Goal: Task Accomplishment & Management: Complete application form

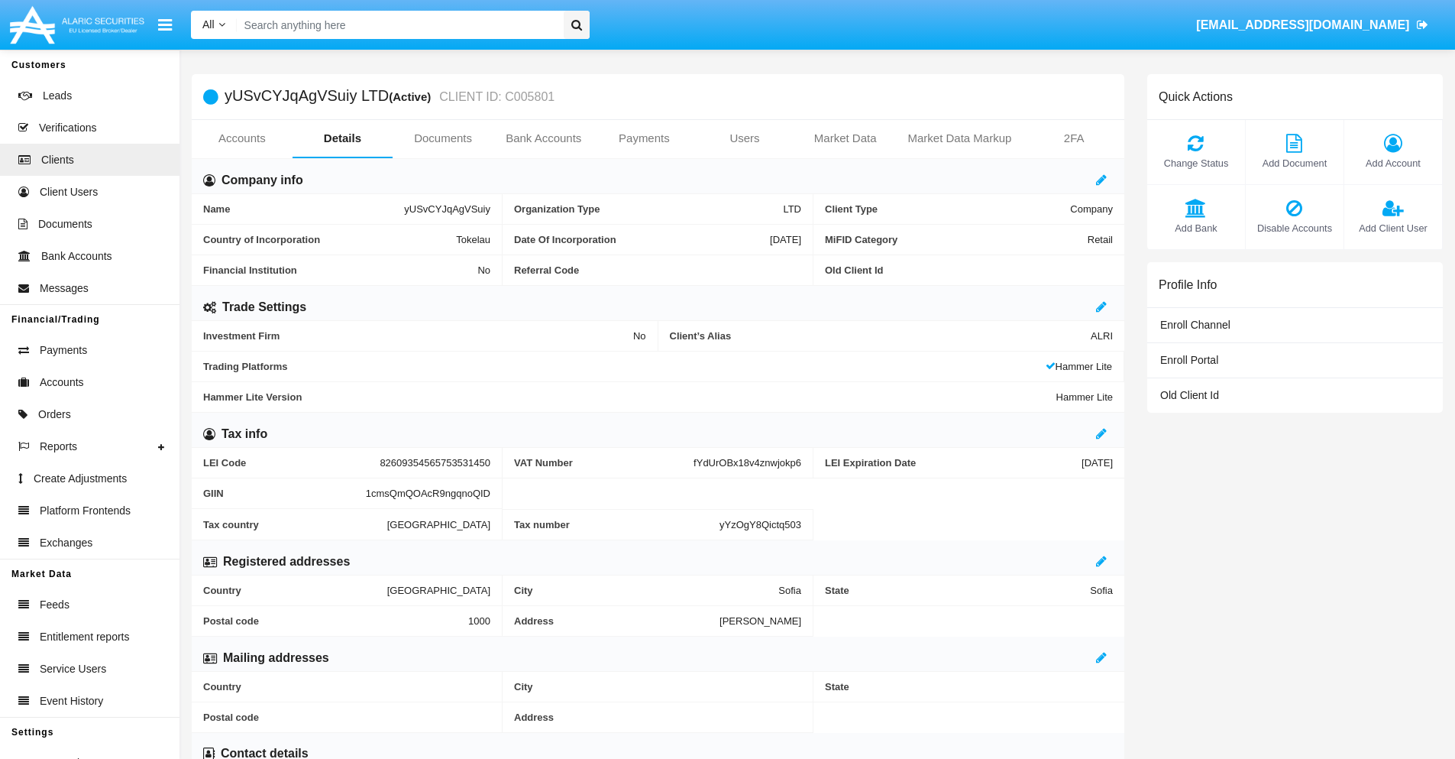
click at [543, 138] on link "Bank Accounts" at bounding box center [544, 138] width 101 height 37
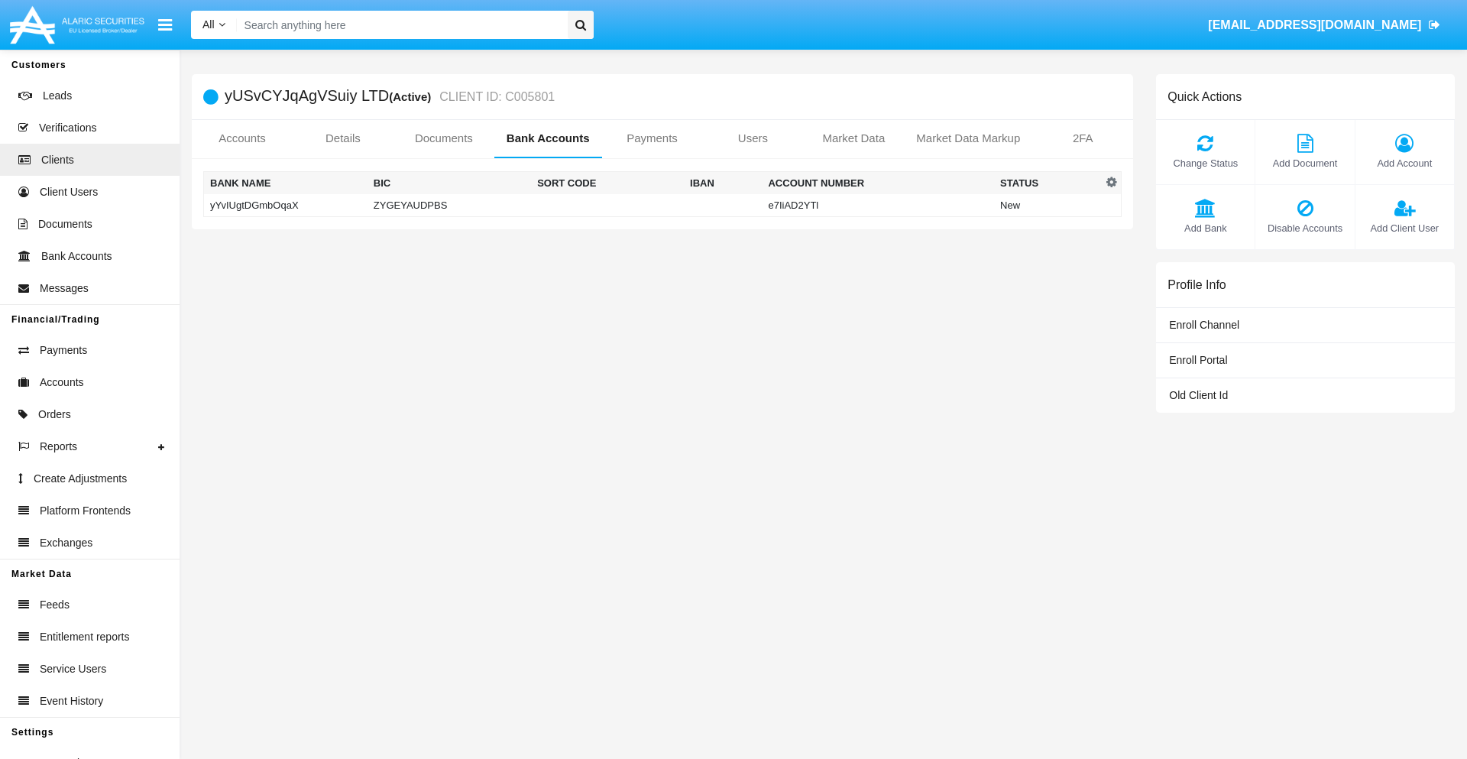
click at [285, 205] on td "yYvIUgtDGmbOqaX" at bounding box center [285, 205] width 163 height 23
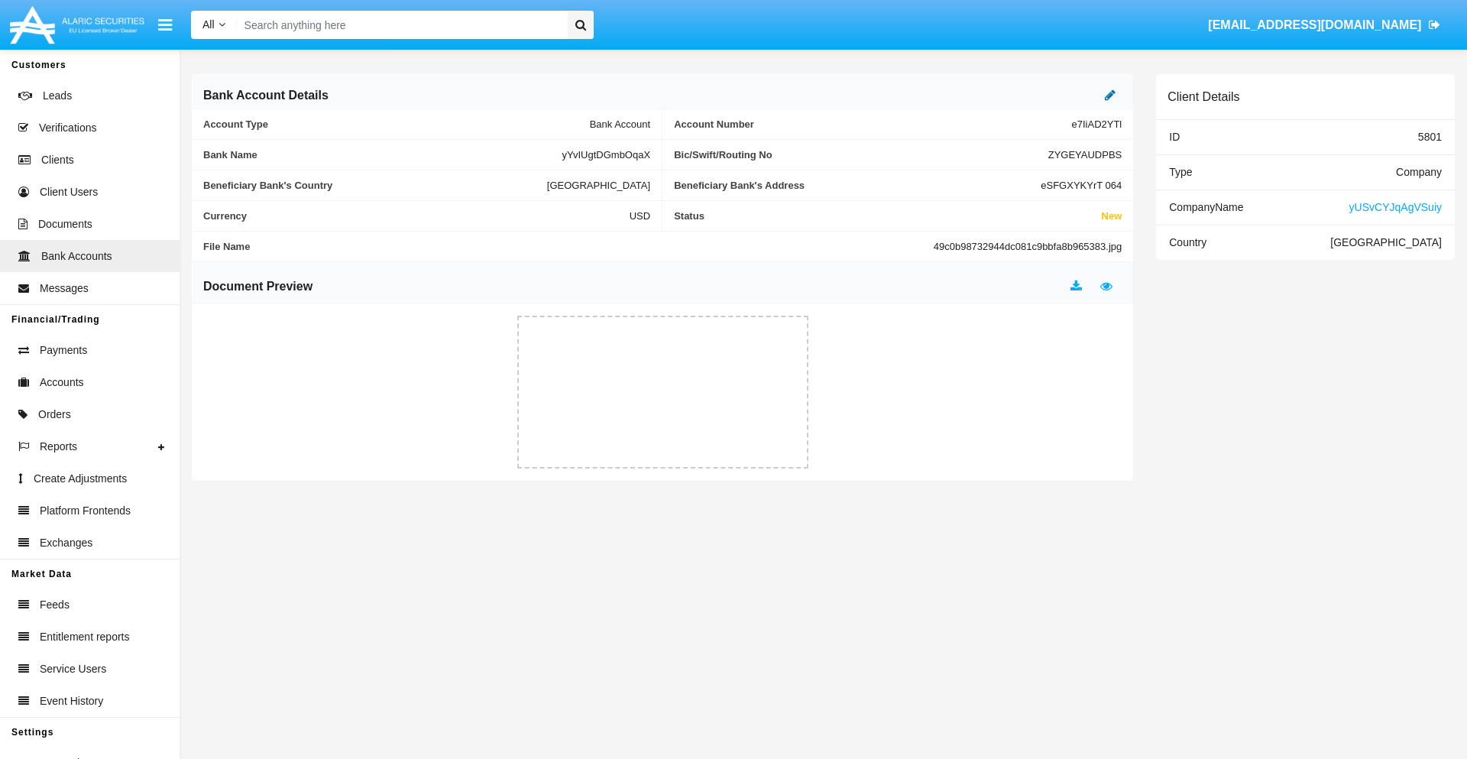
click at [1110, 95] on icon at bounding box center [1110, 95] width 11 height 12
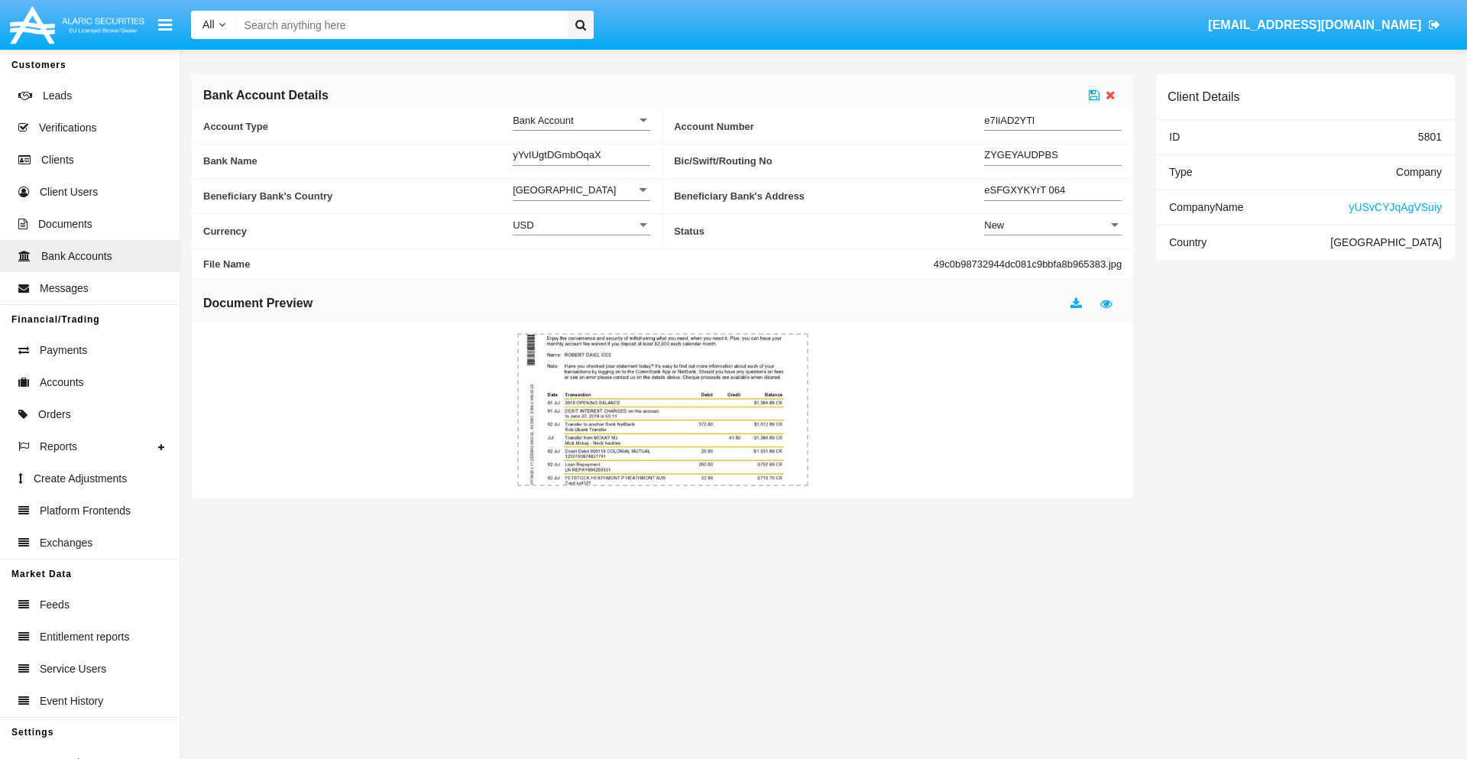
click at [1053, 225] on div "New" at bounding box center [1046, 224] width 124 height 13
click at [1053, 263] on span "Active" at bounding box center [1053, 263] width 138 height 30
click at [1094, 95] on icon at bounding box center [1094, 95] width 11 height 12
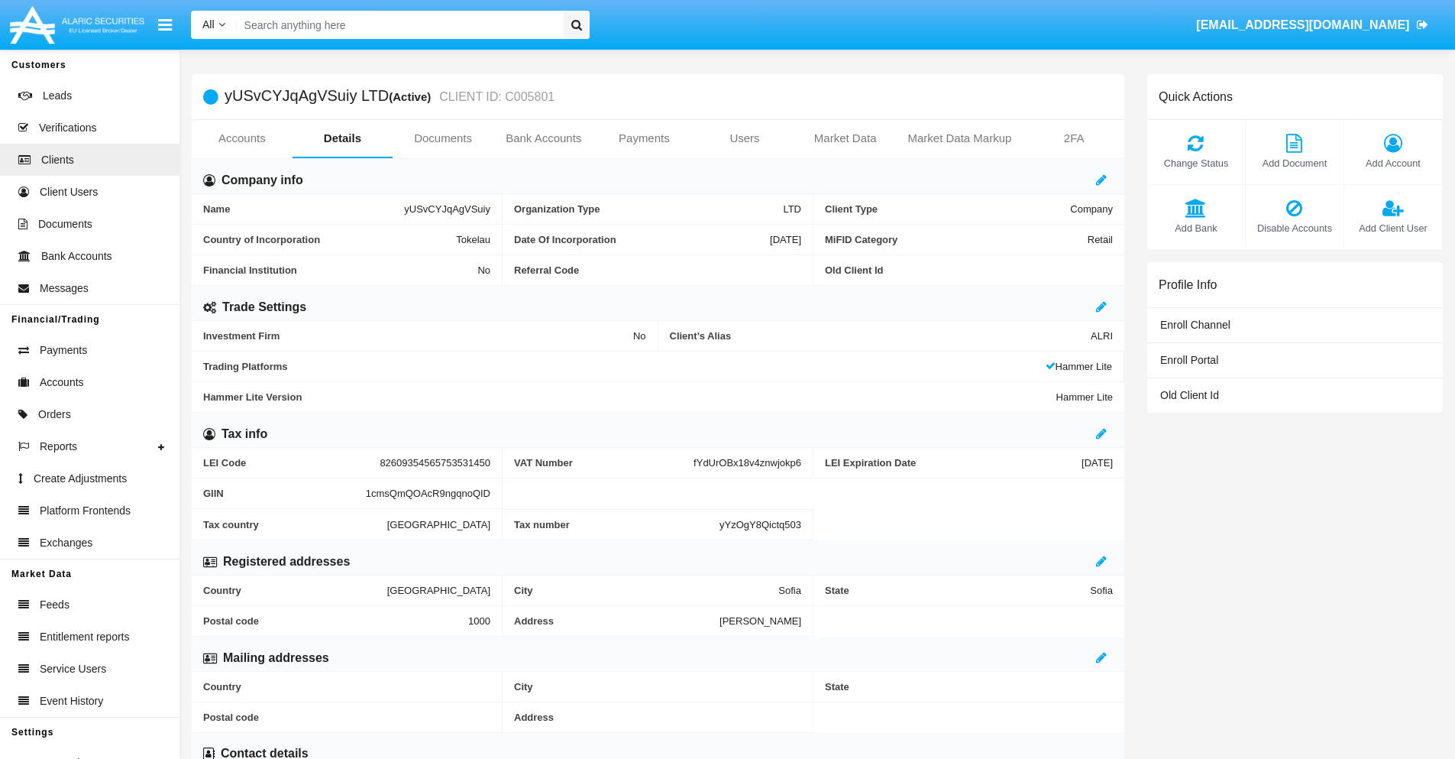
click at [1196, 228] on span "Add Bank" at bounding box center [1196, 228] width 83 height 15
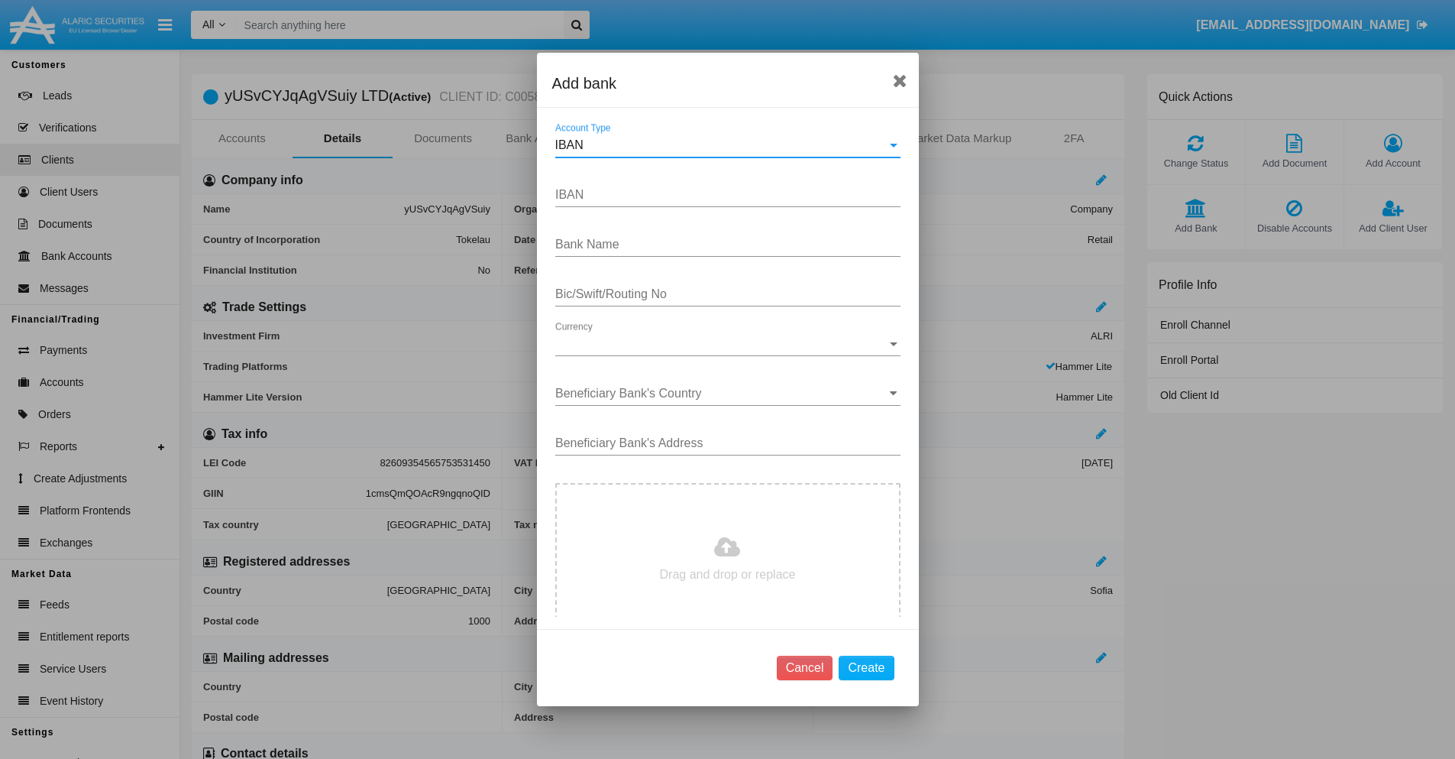
click at [722, 145] on div "IBAN" at bounding box center [721, 145] width 332 height 14
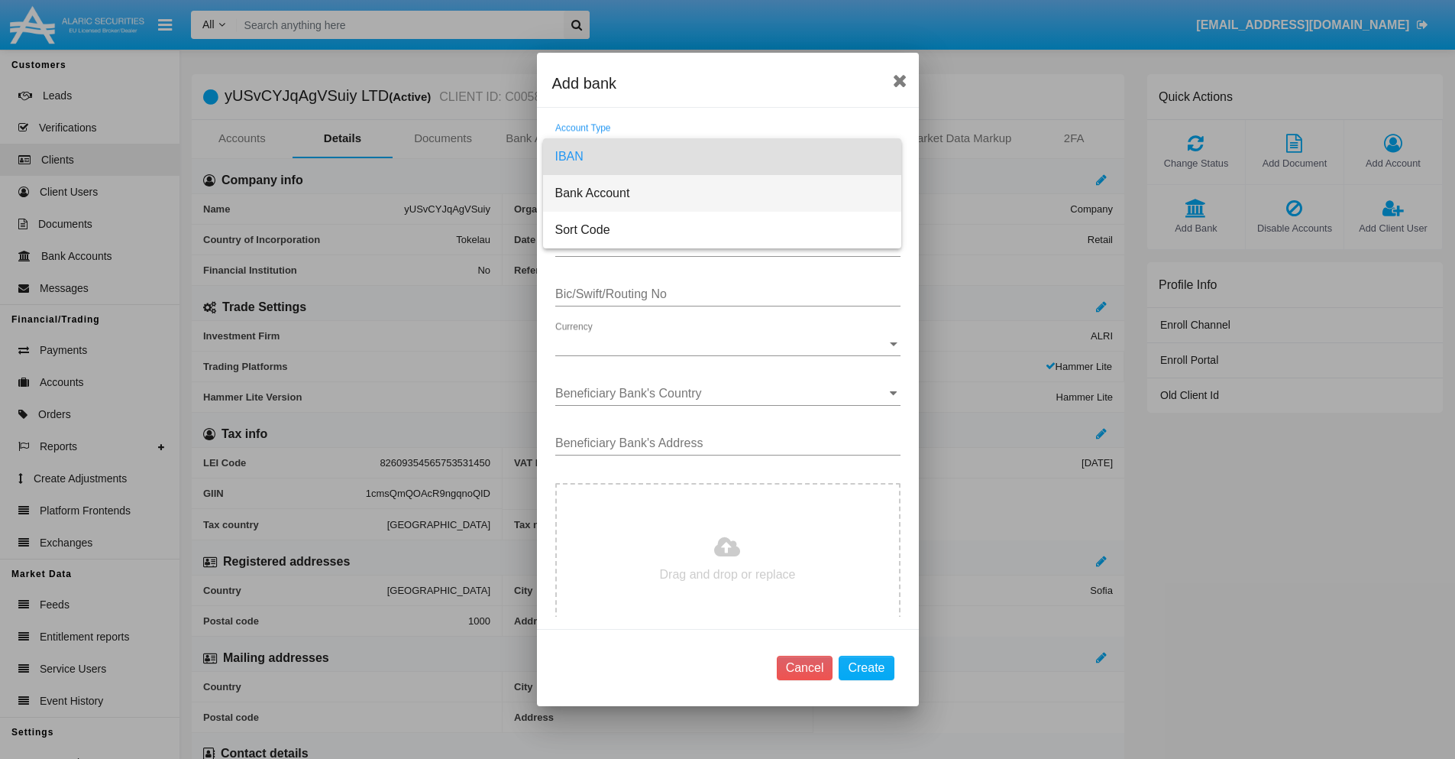
click at [722, 193] on span "Bank Account" at bounding box center [722, 193] width 334 height 37
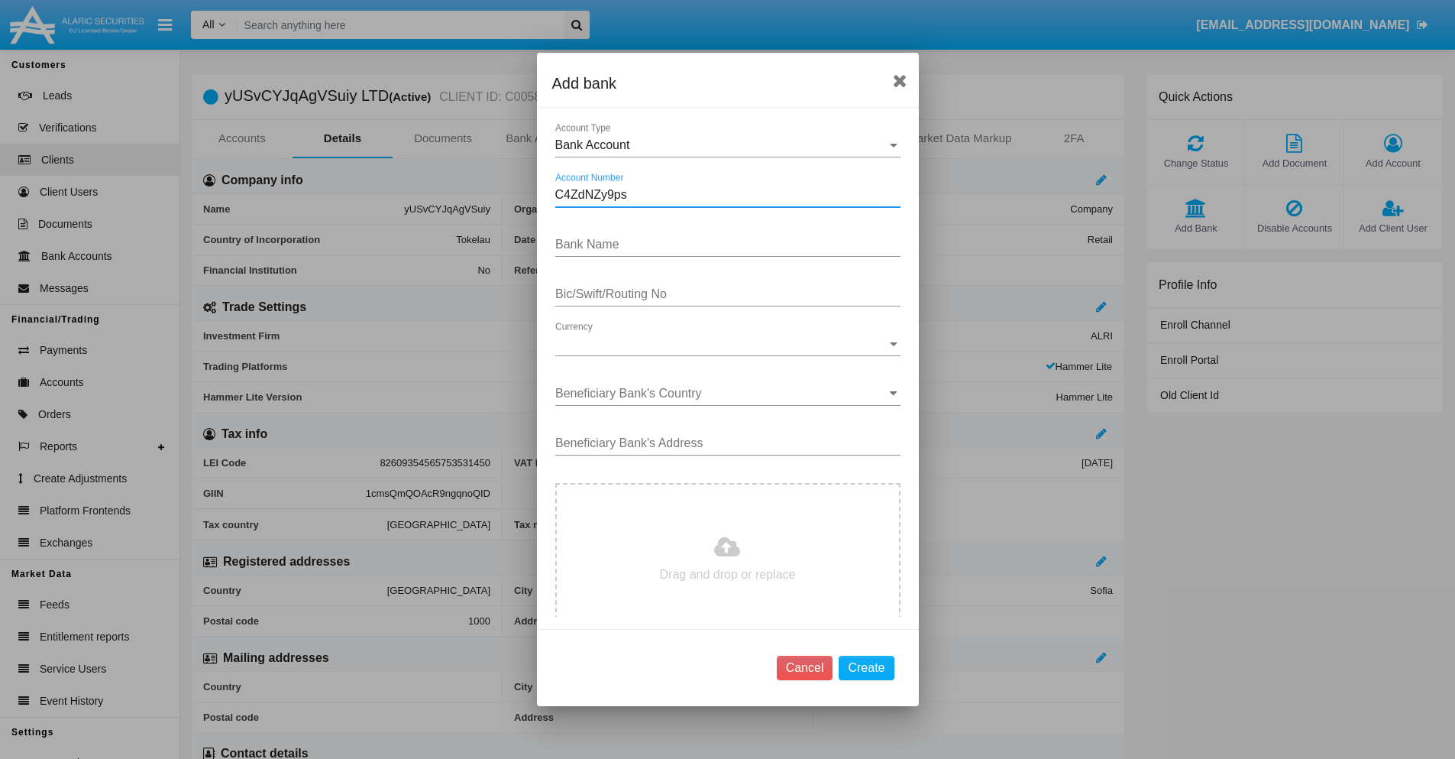
type input "C4ZdNZy9ps"
type input "YCGUTjmhFhaXrVf"
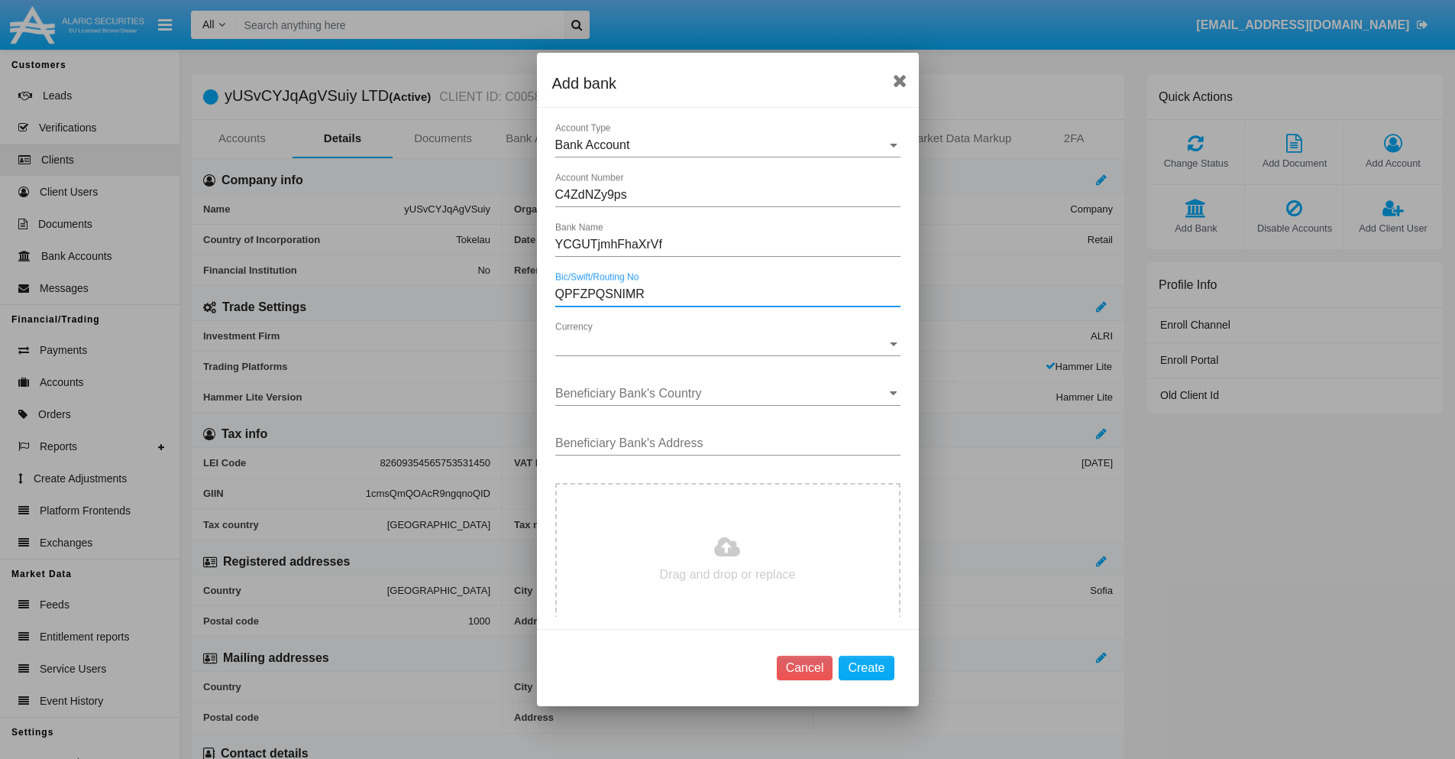
type input "QPFZPQSNIMR"
click at [722, 344] on span "Currency" at bounding box center [721, 344] width 332 height 14
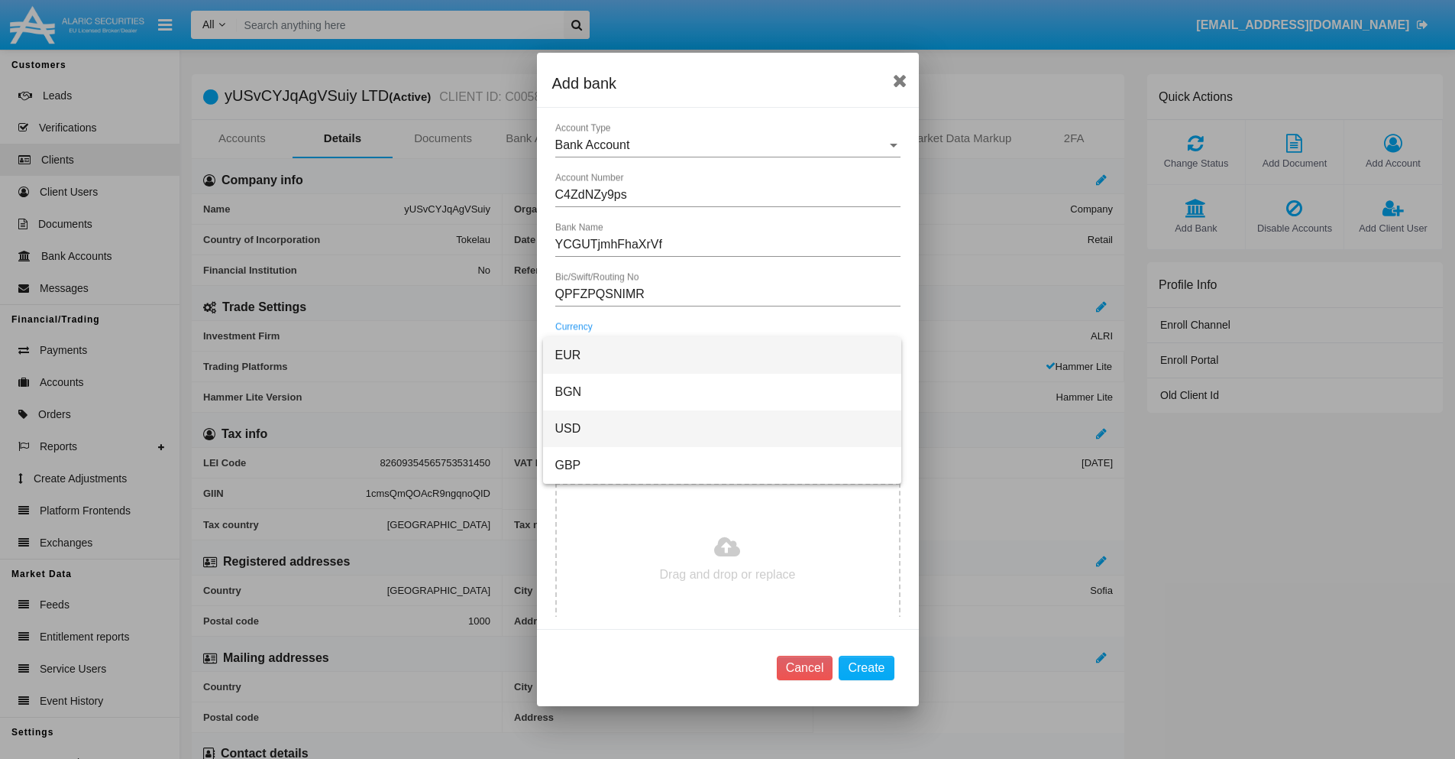
click at [722, 429] on span "USD" at bounding box center [722, 428] width 334 height 37
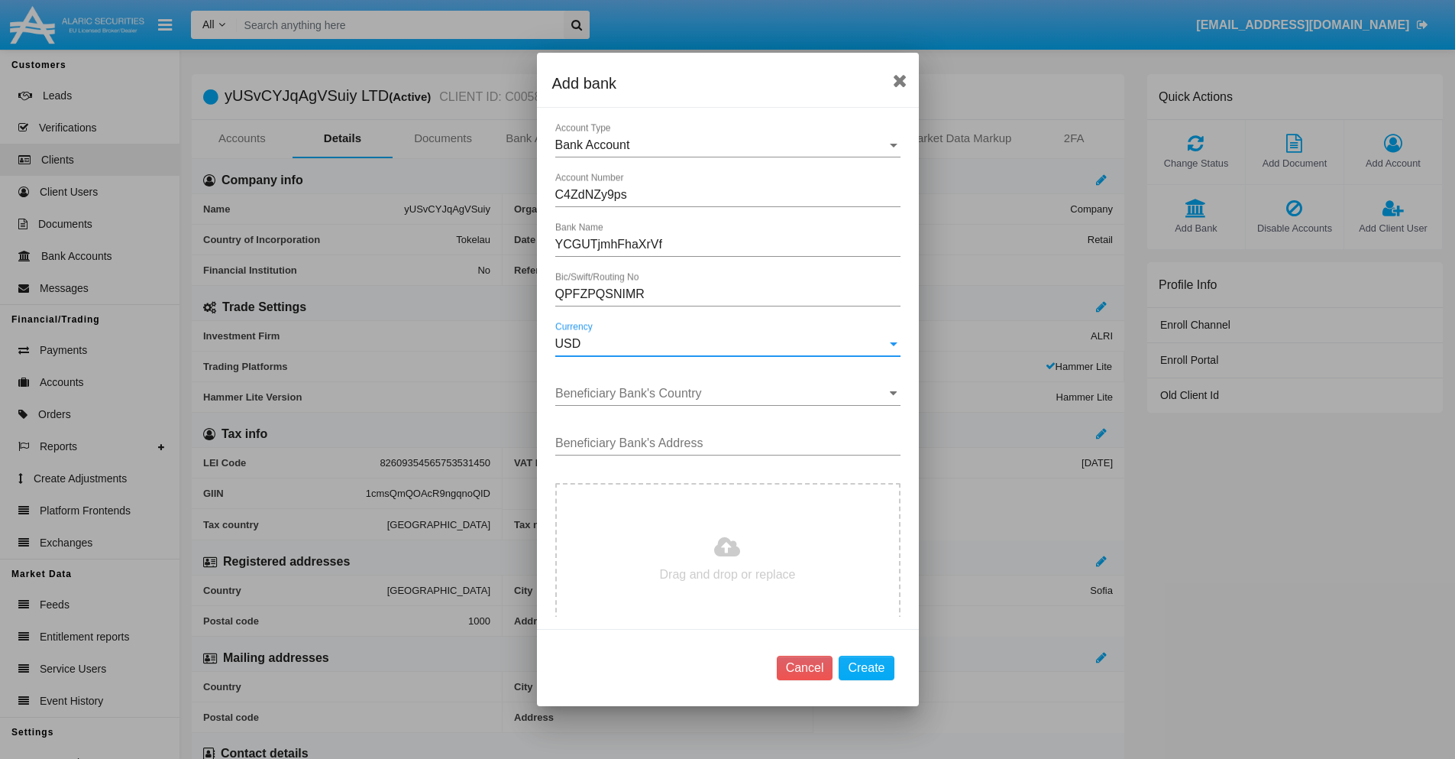
click at [722, 393] on input "Beneficiary Bank's Country" at bounding box center [727, 394] width 345 height 14
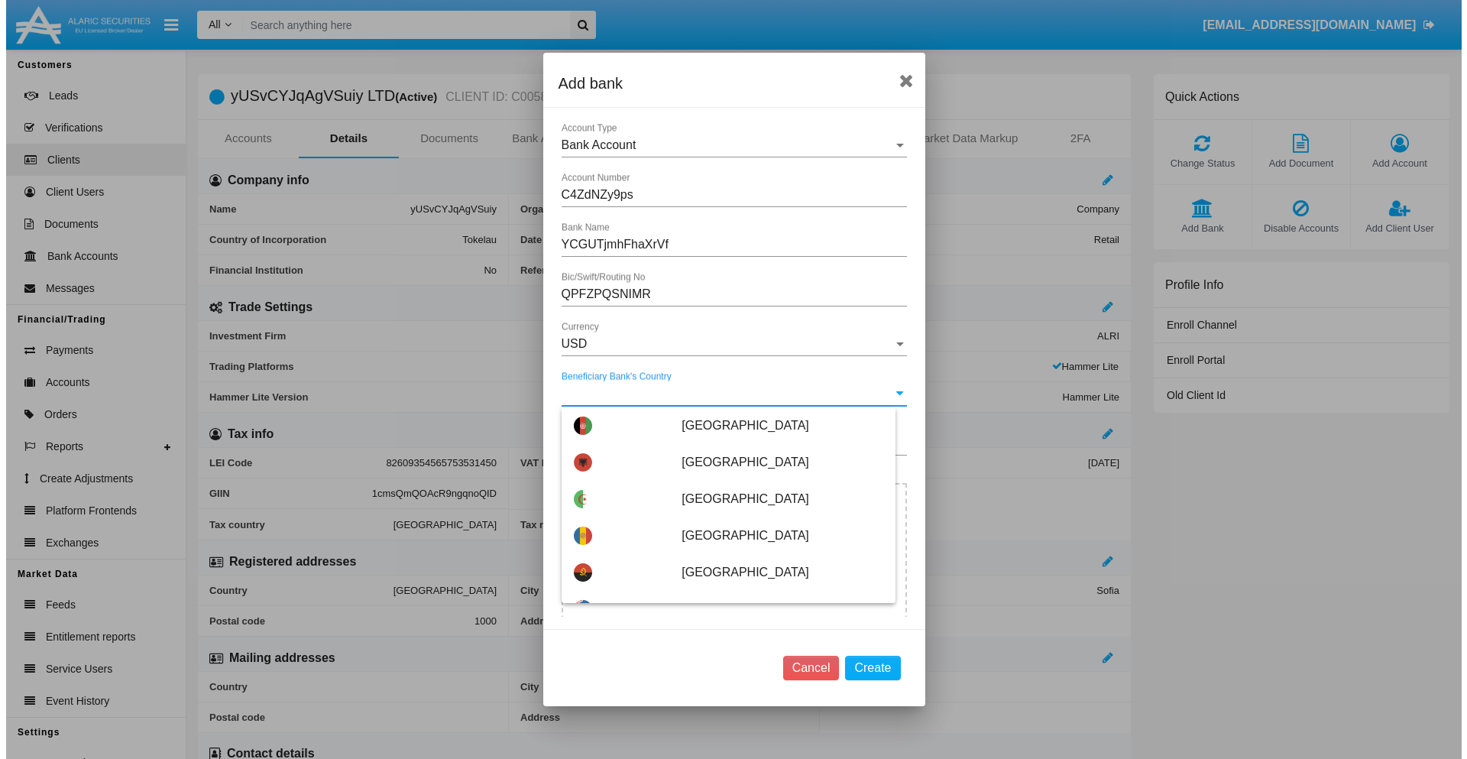
scroll to position [4572, 0]
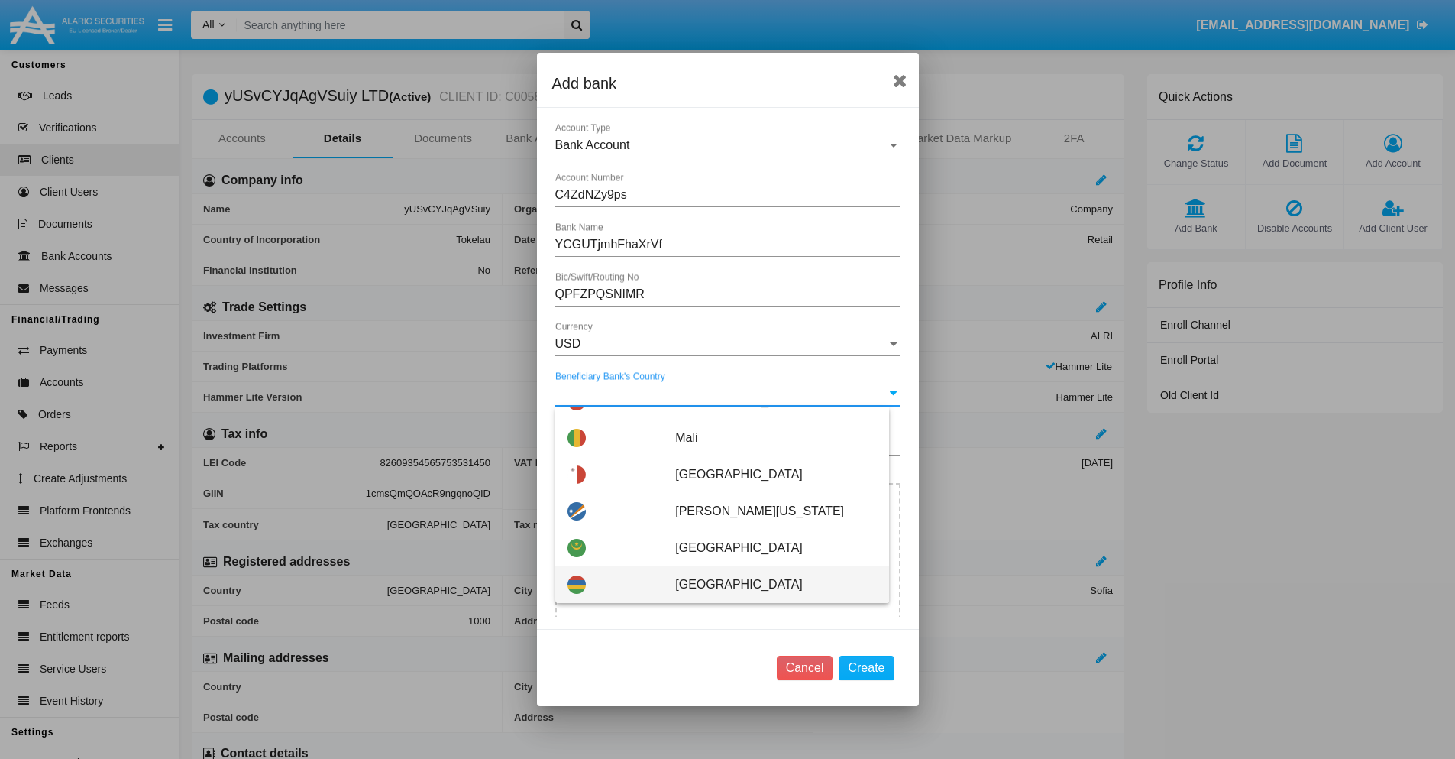
click at [768, 584] on span "Mauritius" at bounding box center [775, 584] width 201 height 37
type input "Mauritius"
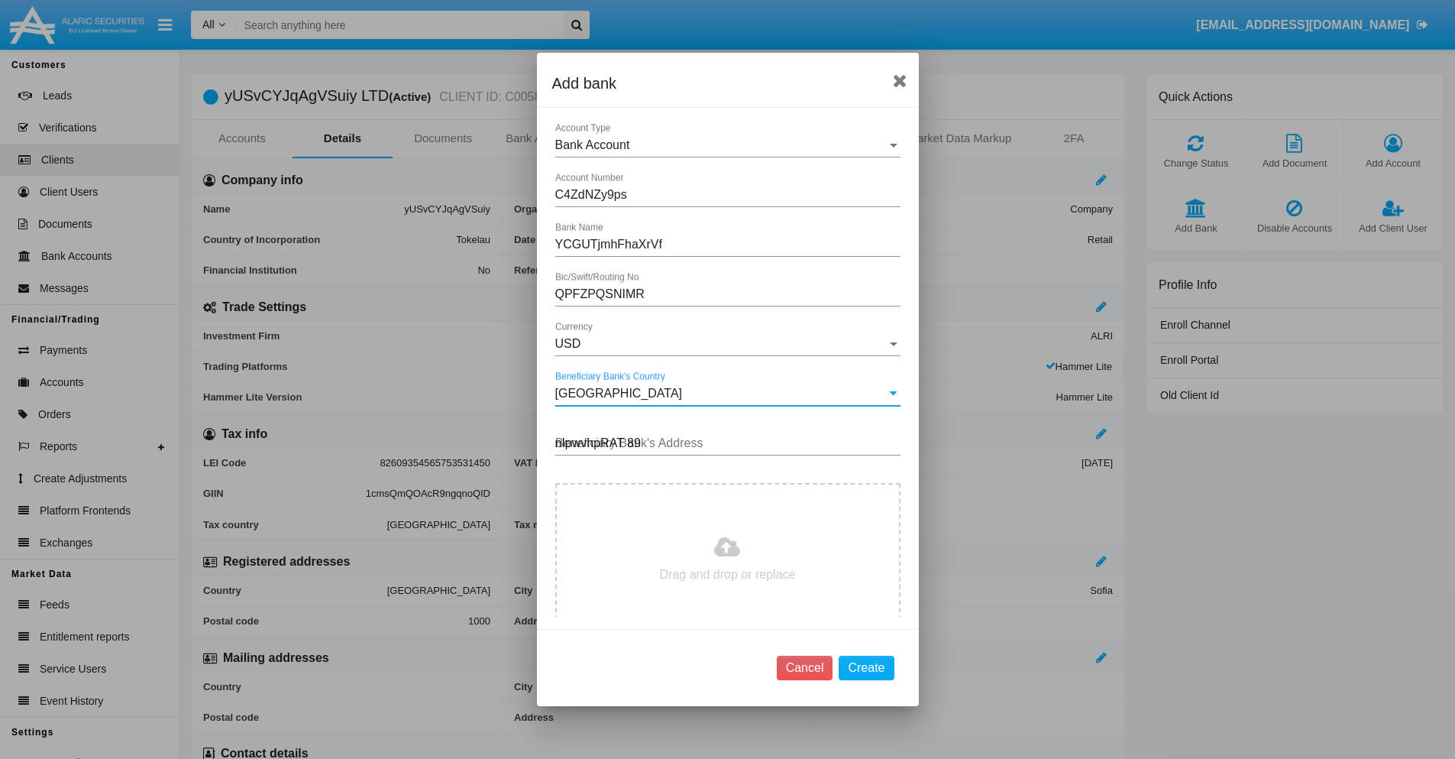
type input "nIpwvhpRAT 892"
type input "C:\fakepath\bank-statement.png"
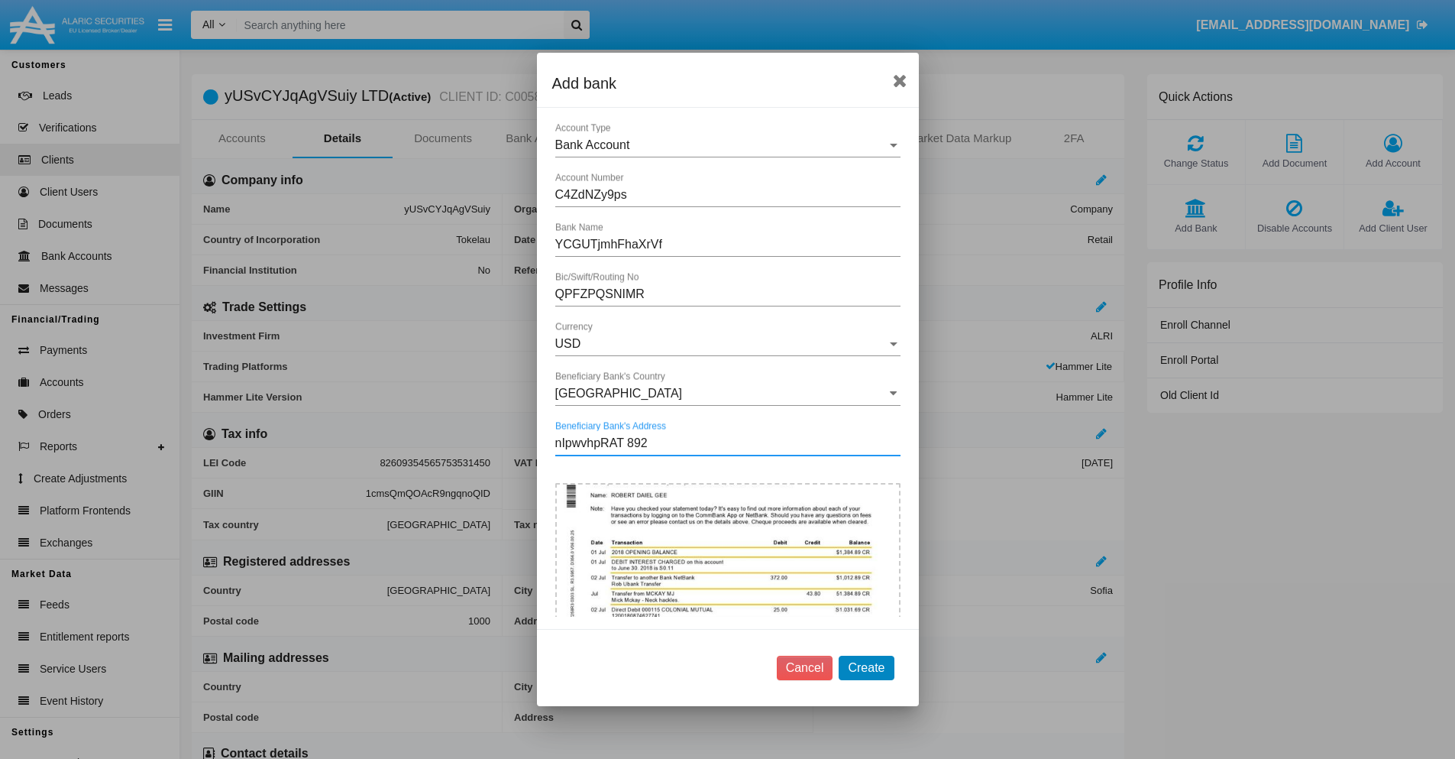
click at [866, 667] on button "Create" at bounding box center [866, 667] width 55 height 24
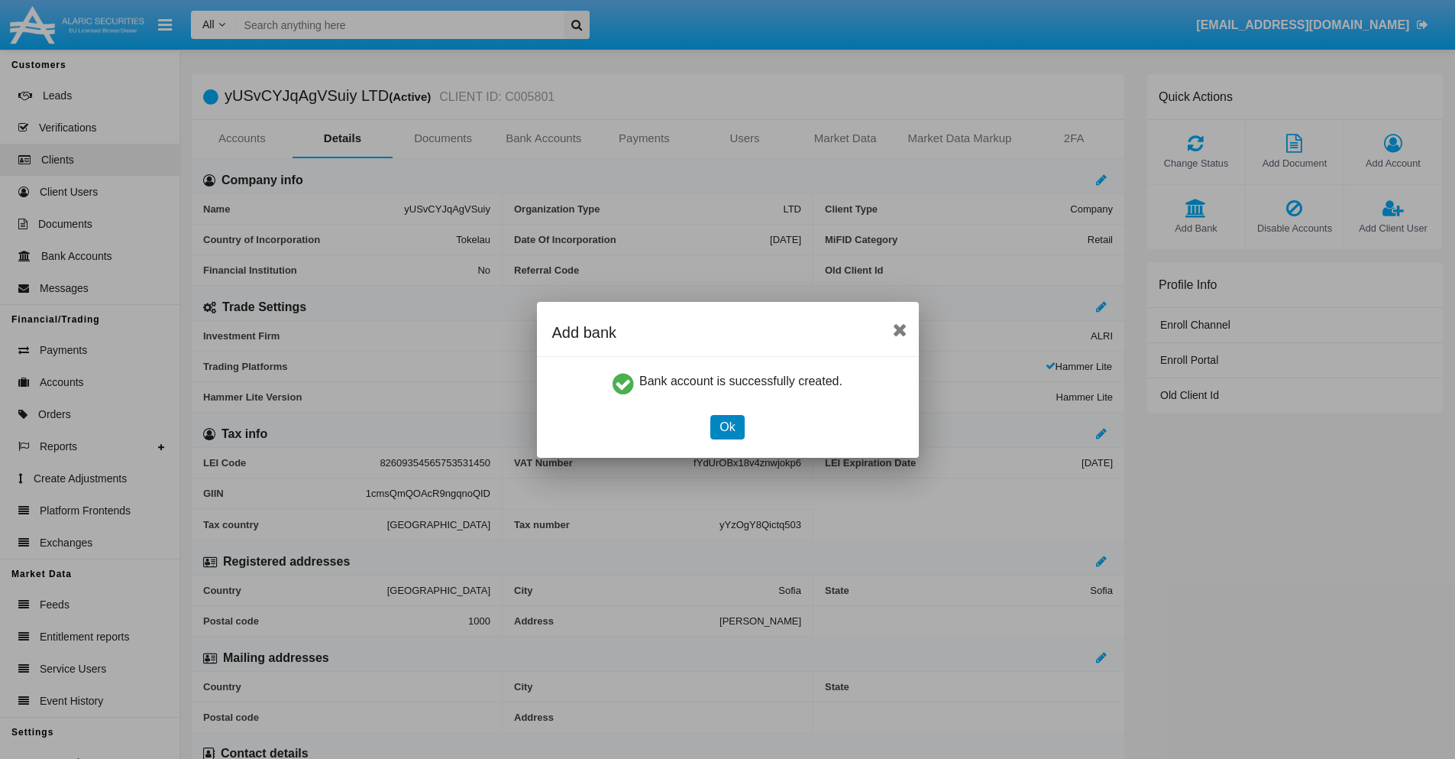
click at [727, 426] on button "Ok" at bounding box center [727, 427] width 34 height 24
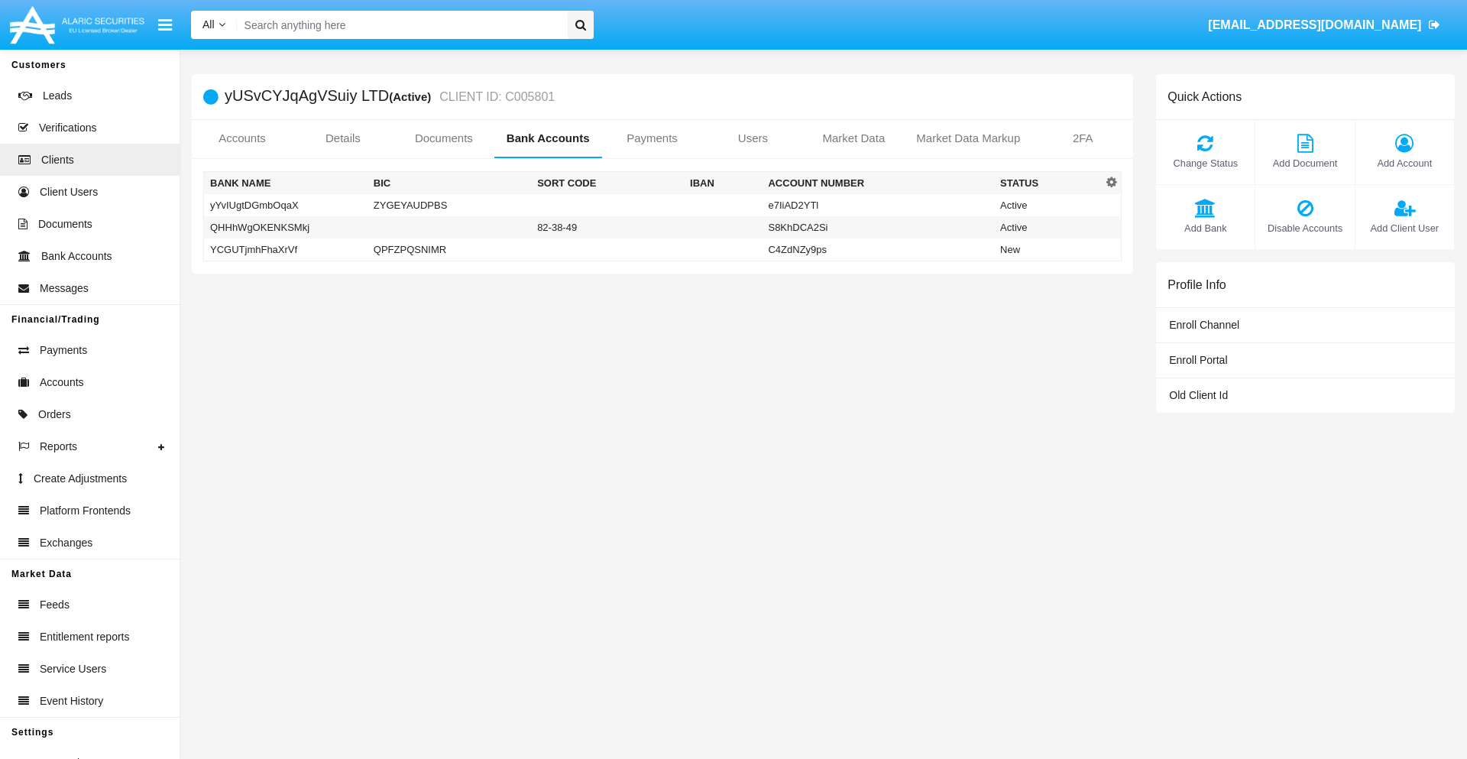
click at [285, 249] on td "YCGUTjmhFhaXrVf" at bounding box center [285, 249] width 163 height 23
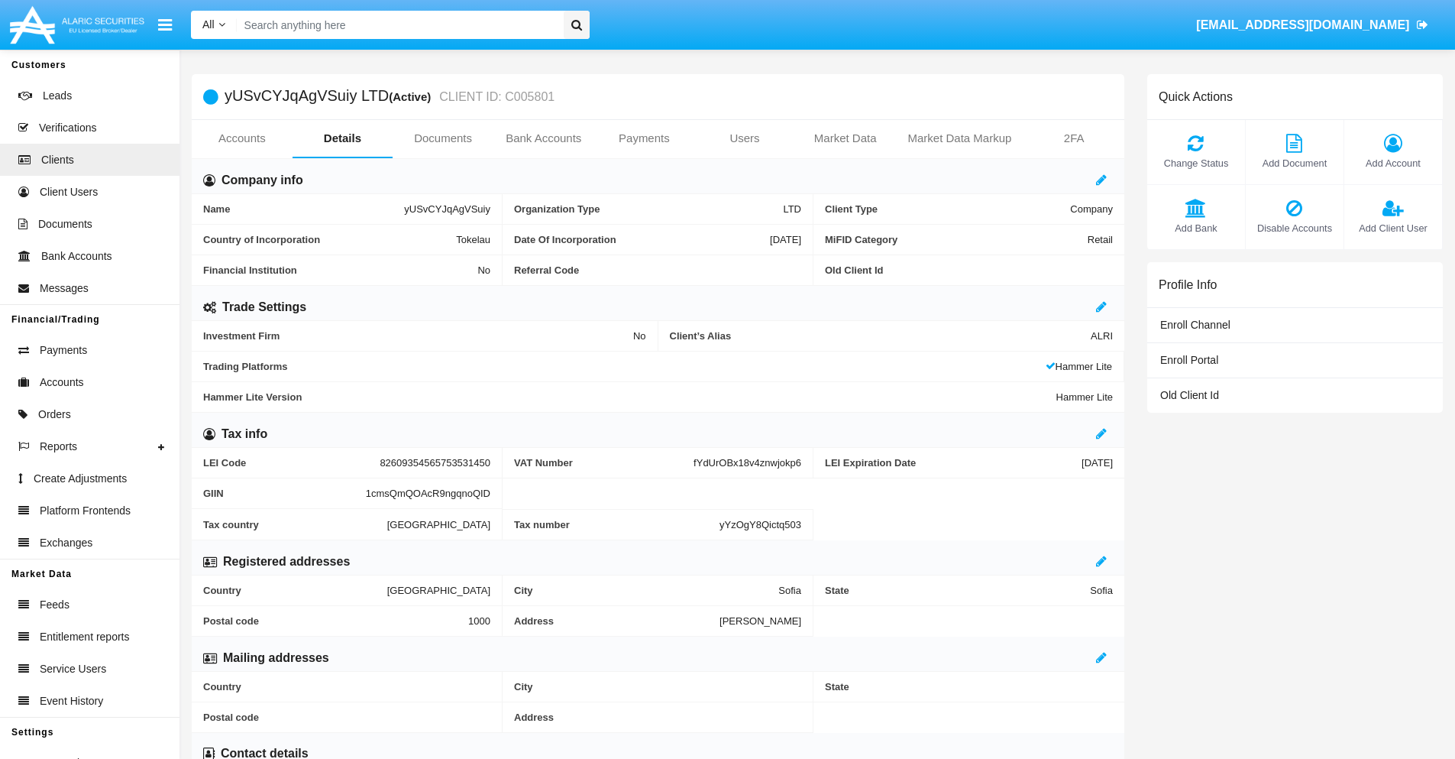
click at [1196, 228] on span "Add Bank" at bounding box center [1196, 228] width 83 height 15
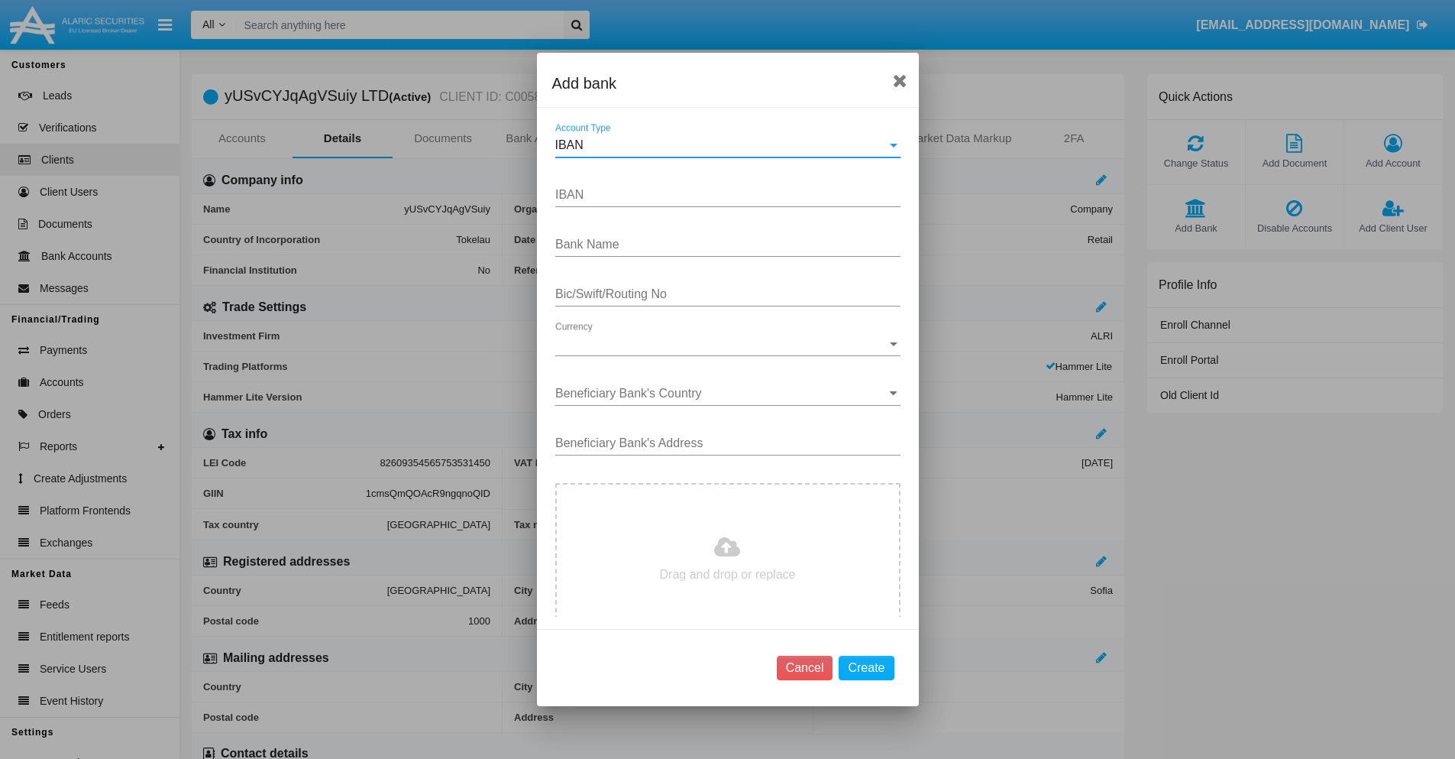
click at [722, 145] on div "IBAN" at bounding box center [721, 145] width 332 height 14
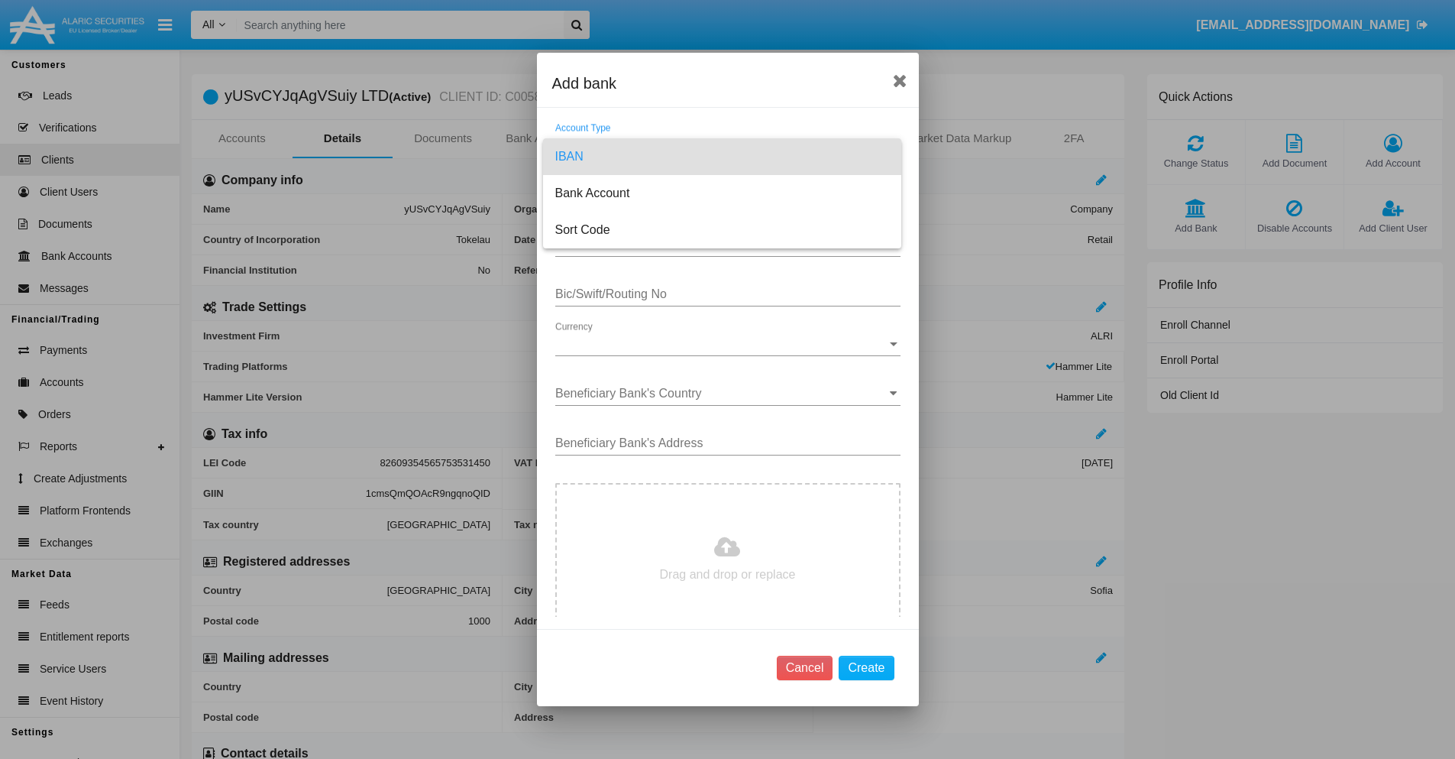
click at [722, 157] on span "IBAN" at bounding box center [722, 156] width 334 height 37
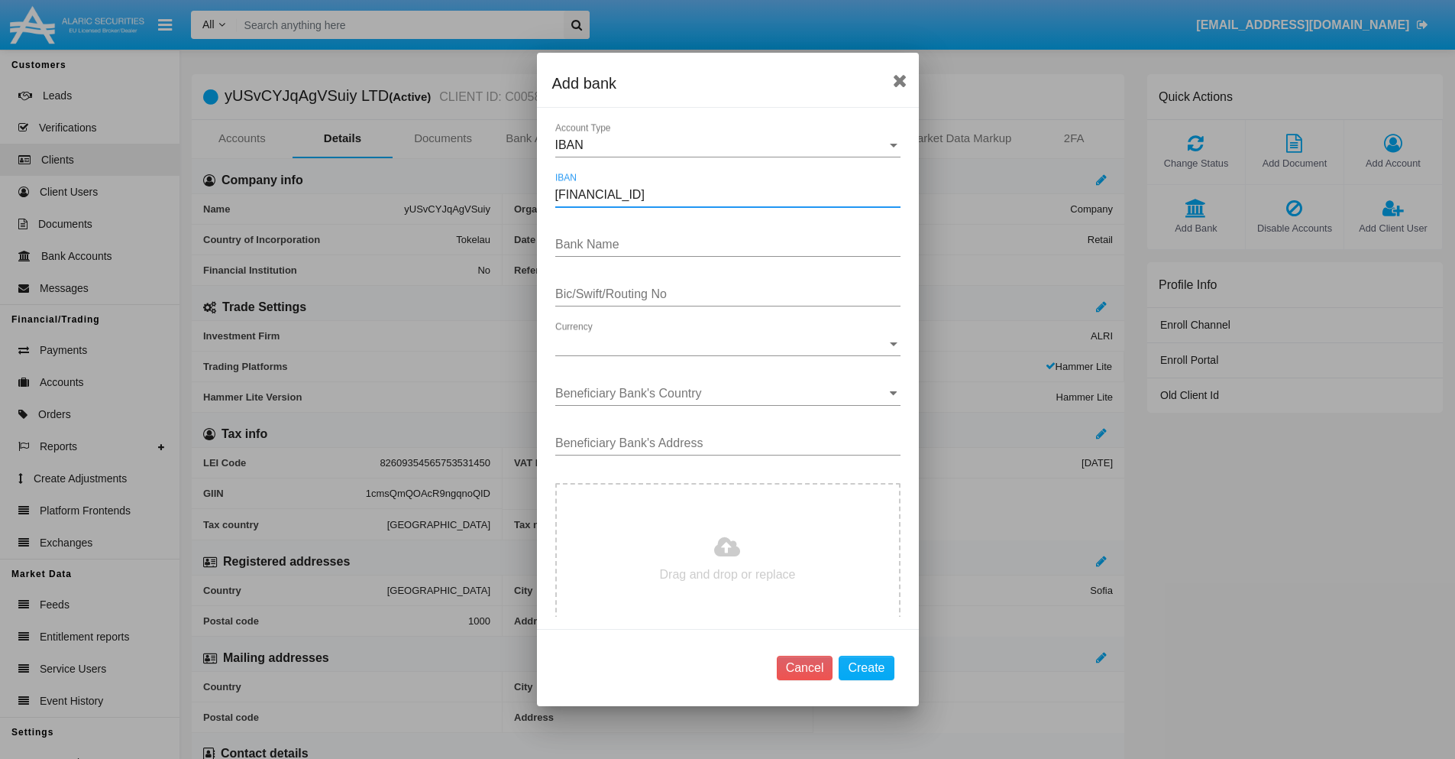
type input "DE31500105175143186793"
type input "HBYIfhOxwkveMMg"
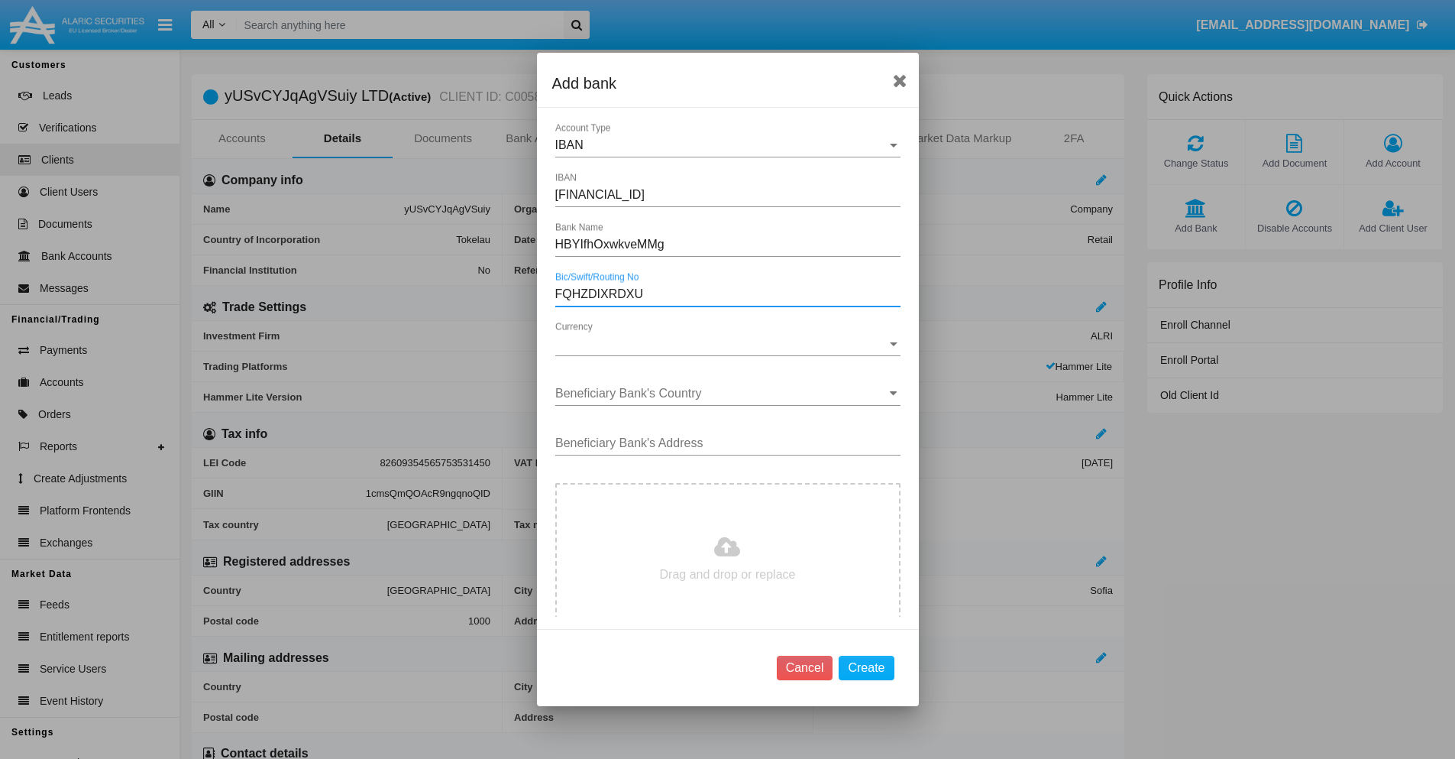
type input "FQHZDIXRDXU"
click at [722, 344] on span "Currency" at bounding box center [721, 344] width 332 height 14
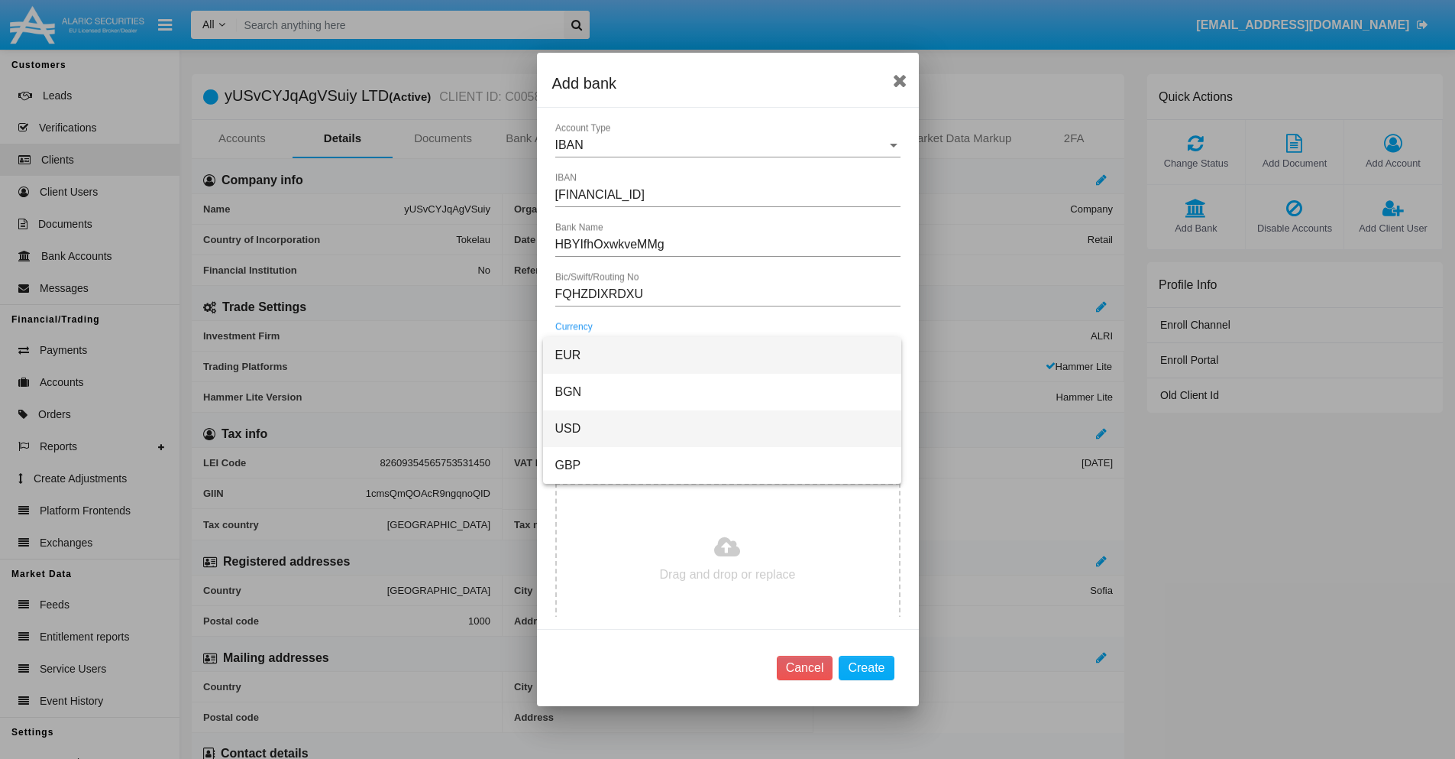
click at [722, 429] on span "USD" at bounding box center [722, 428] width 334 height 37
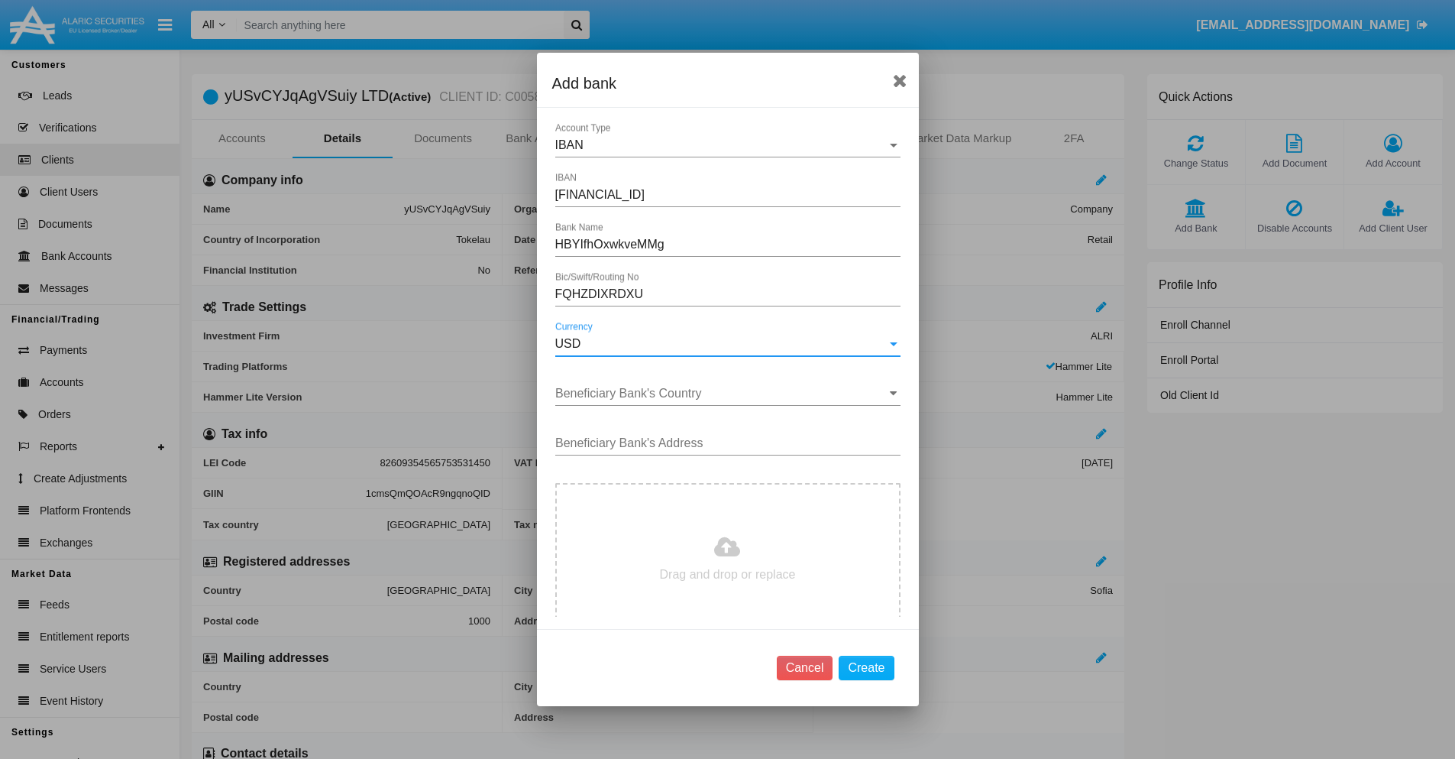
click at [722, 393] on input "Beneficiary Bank's Country" at bounding box center [727, 394] width 345 height 14
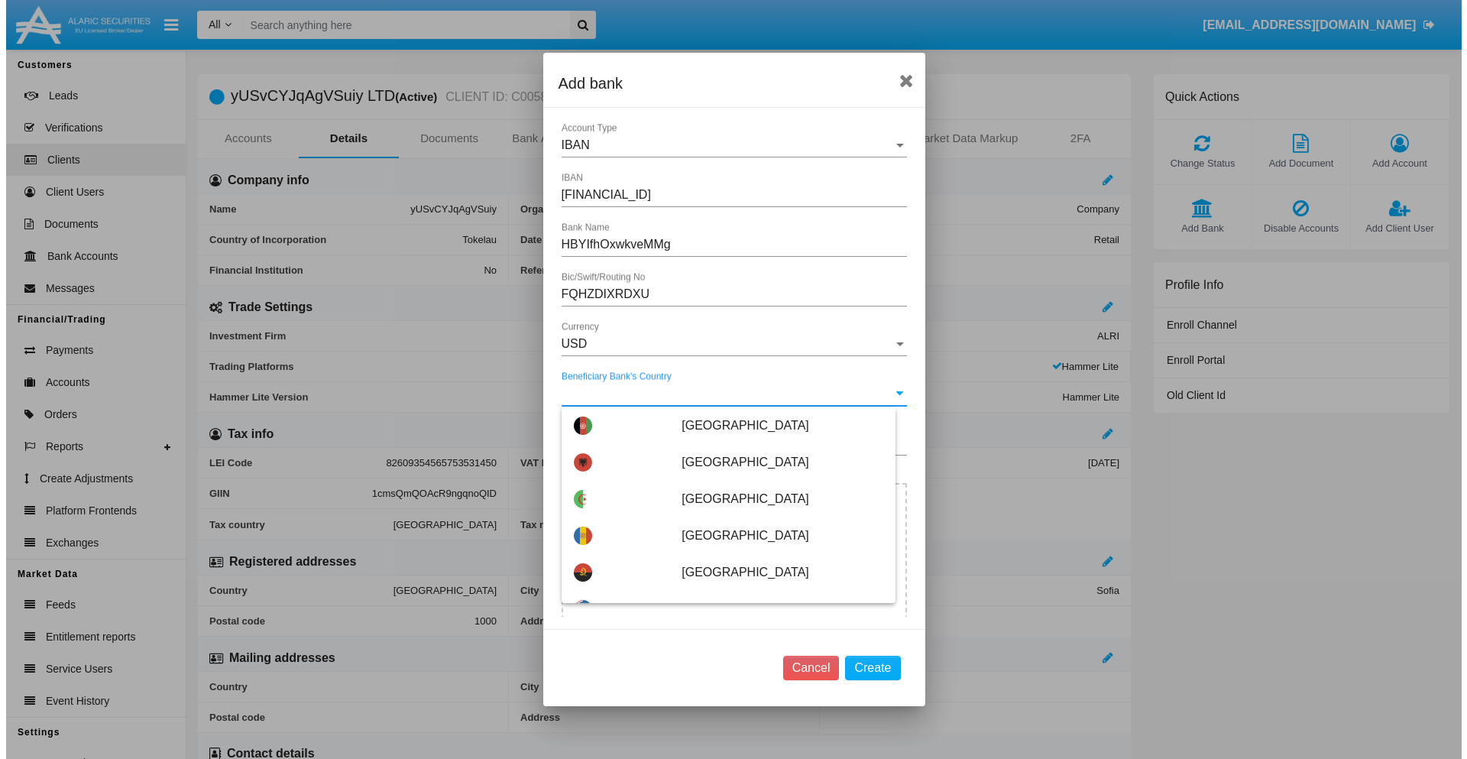
scroll to position [3581, 0]
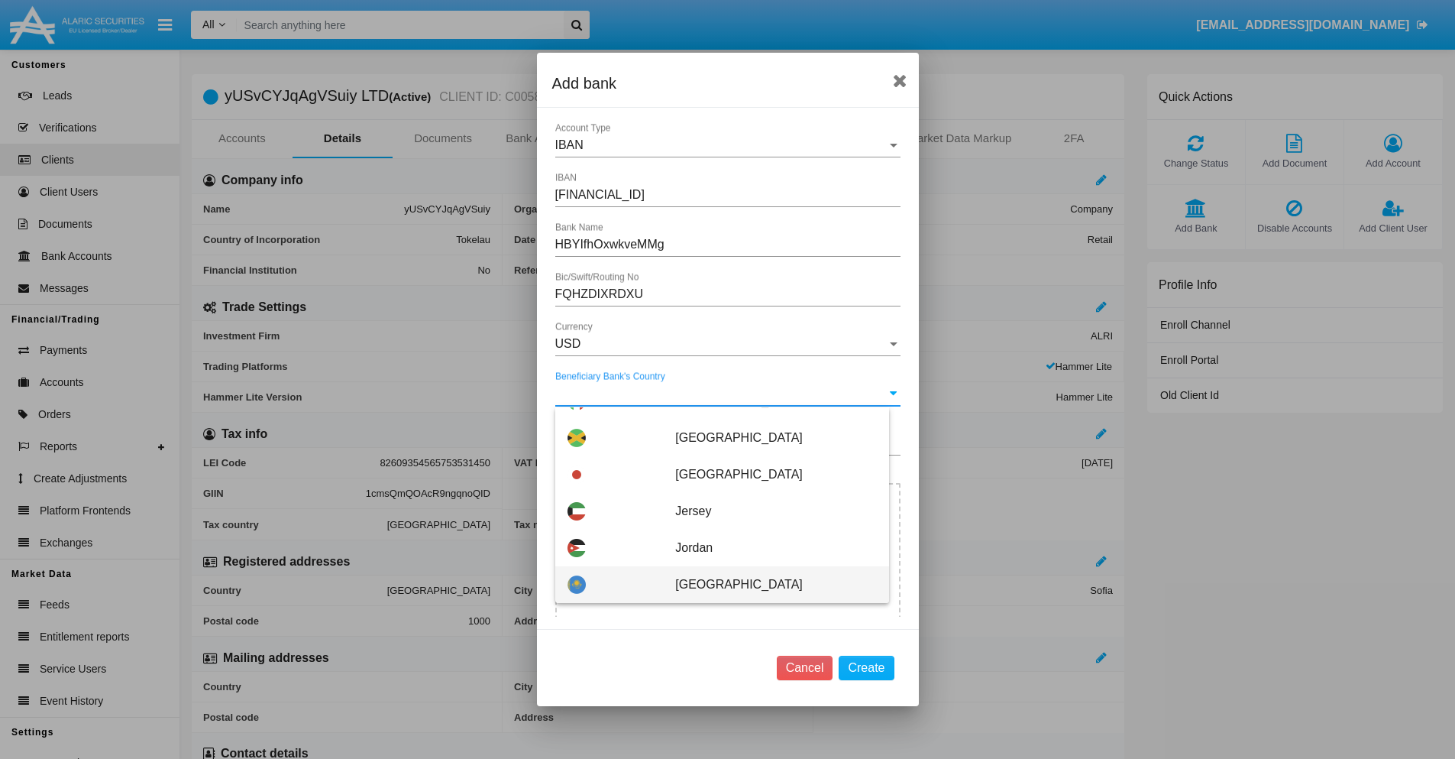
click at [768, 584] on span "Kazakhstan" at bounding box center [775, 584] width 201 height 37
type input "Kazakhstan"
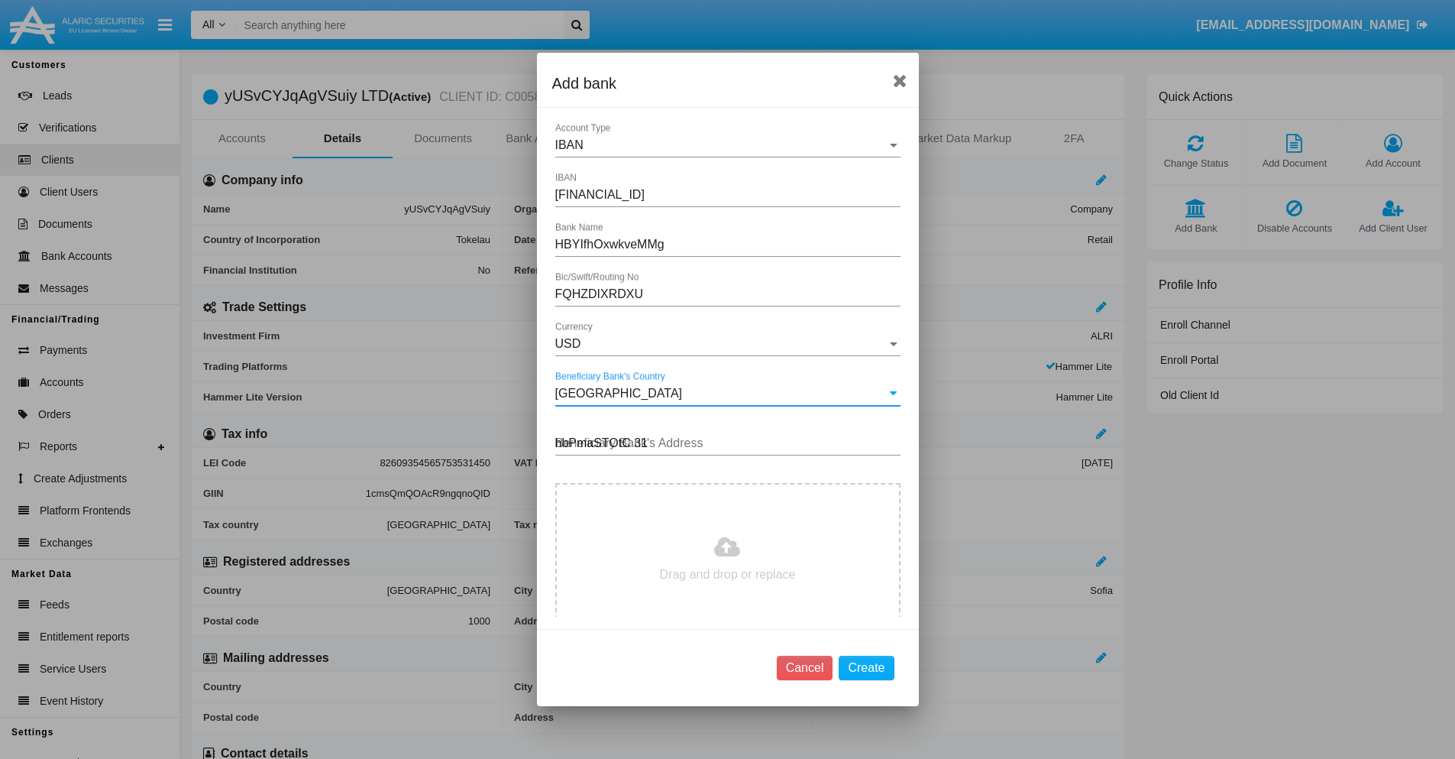
type input "hbPmaSTOtC 316"
type input "C:\fakepath\bank-statement.png"
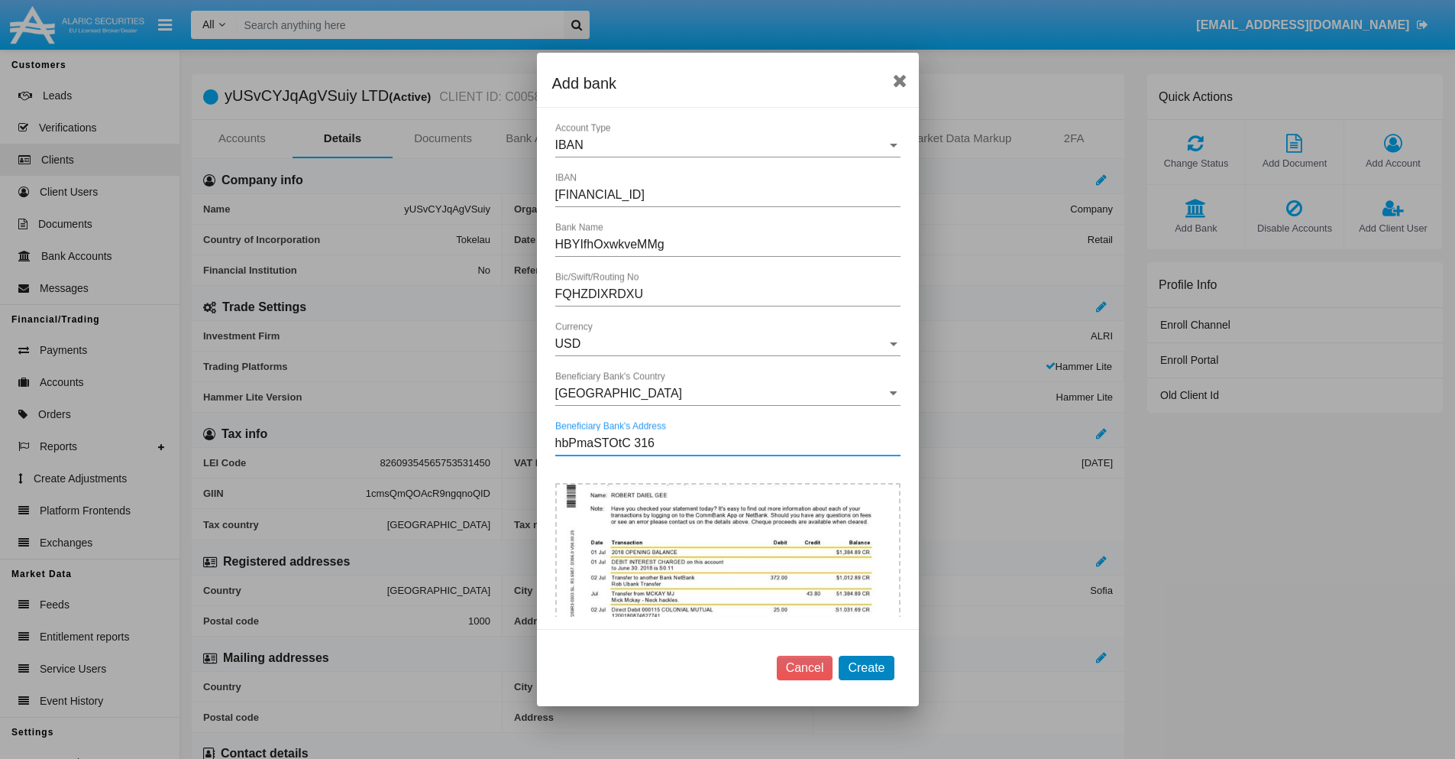
click at [866, 667] on button "Create" at bounding box center [866, 667] width 55 height 24
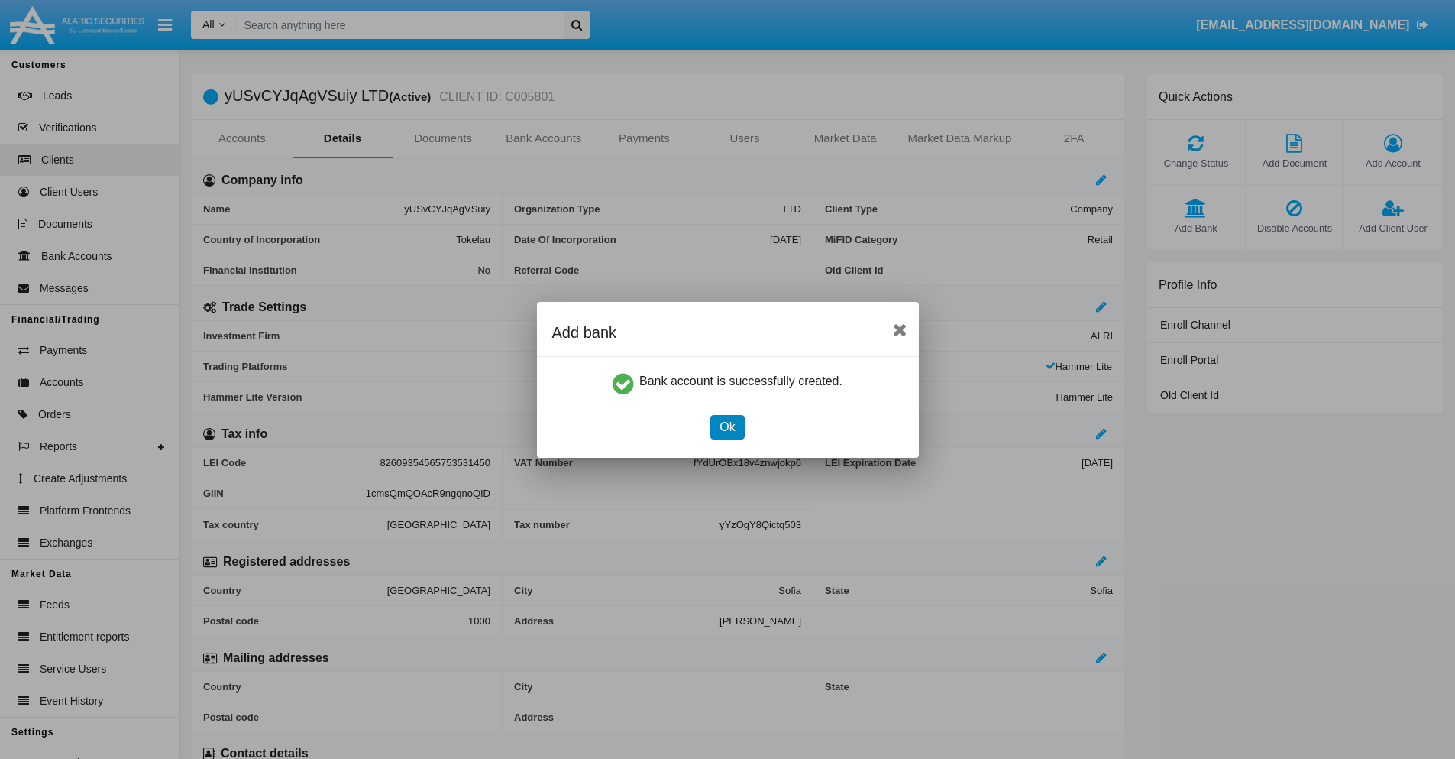
click at [727, 426] on button "Ok" at bounding box center [727, 427] width 34 height 24
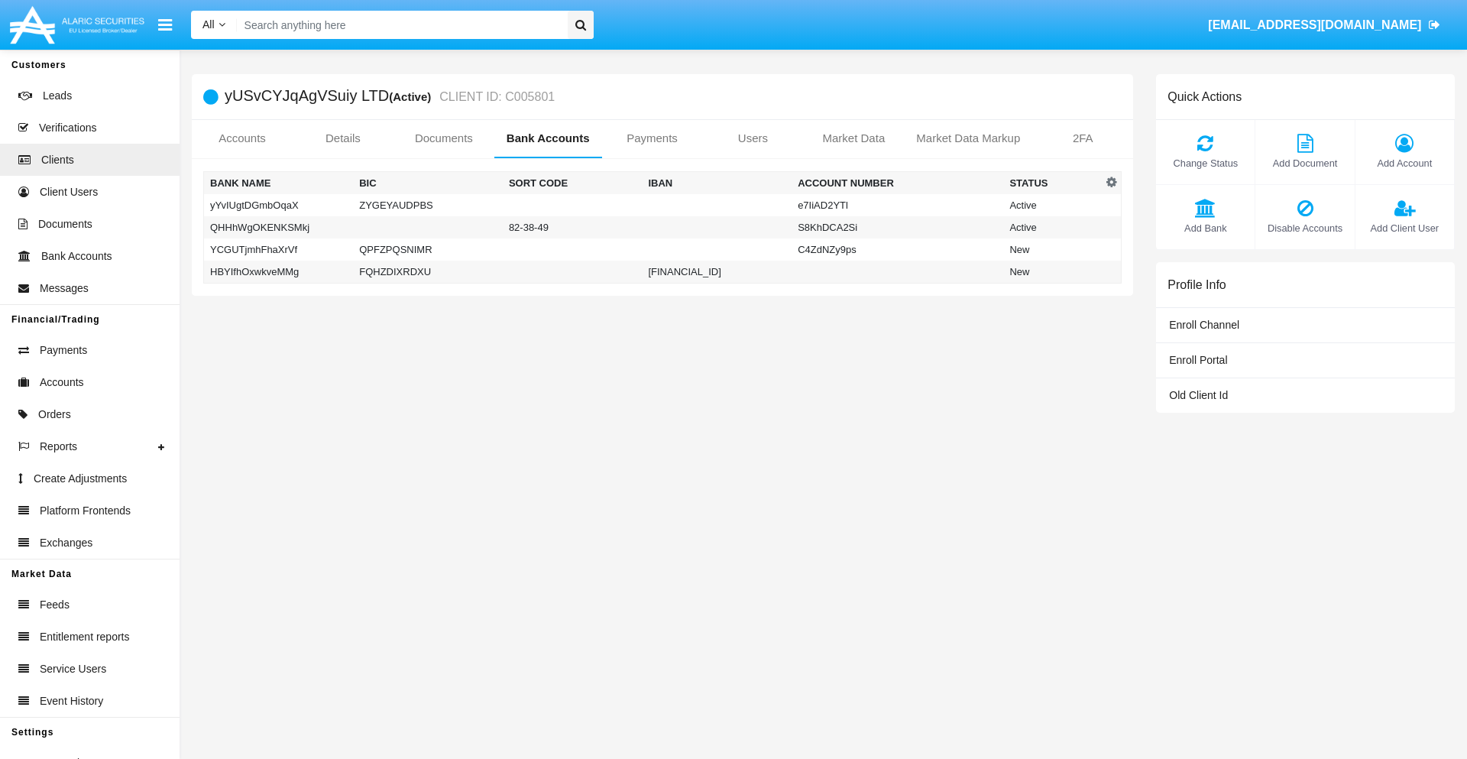
click at [278, 271] on td "HBYIfhOxwkveMMg" at bounding box center [279, 272] width 150 height 23
